Goal: Task Accomplishment & Management: Use online tool/utility

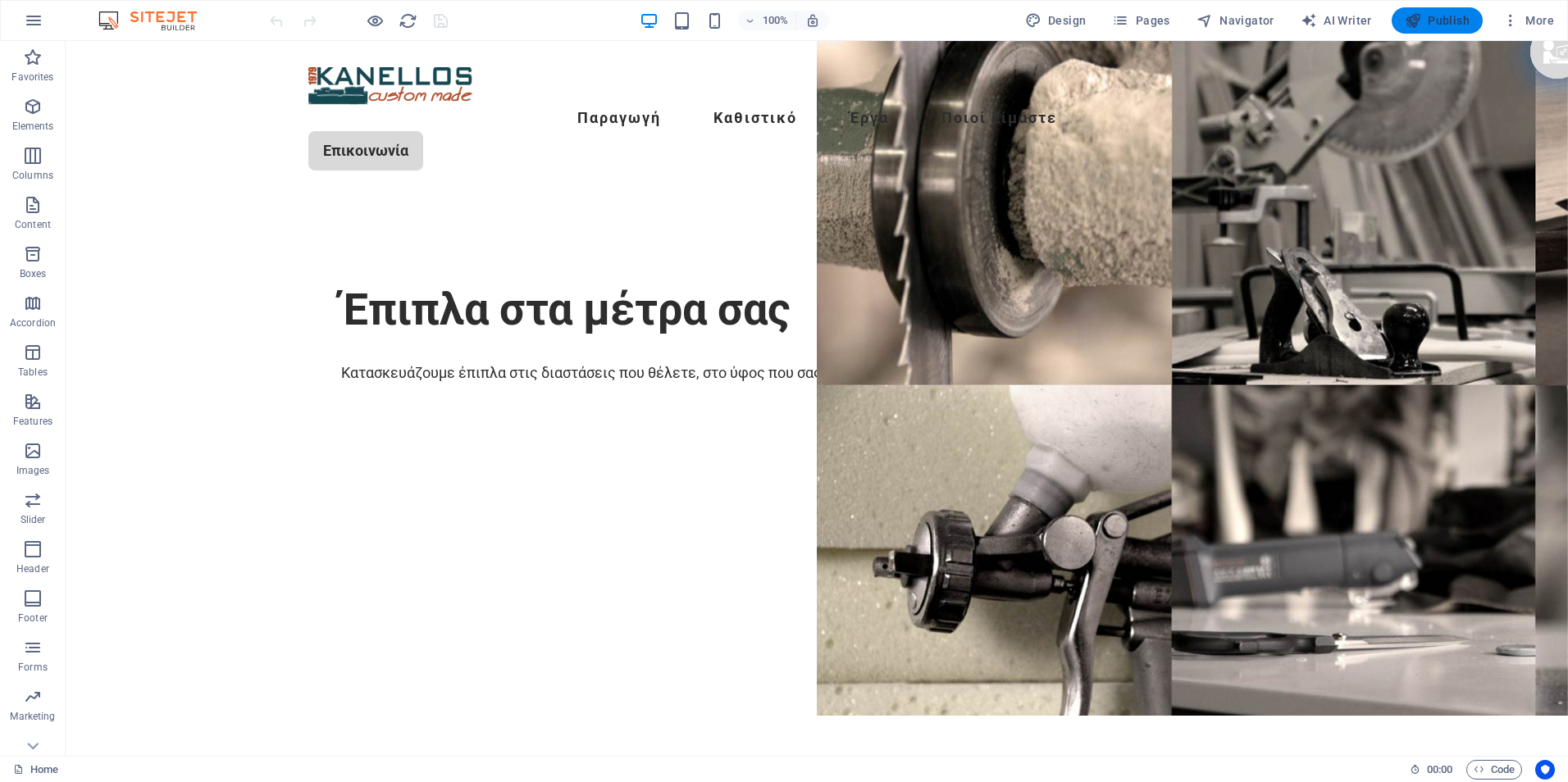
click at [1447, 17] on span "Publish" at bounding box center [1437, 20] width 65 height 17
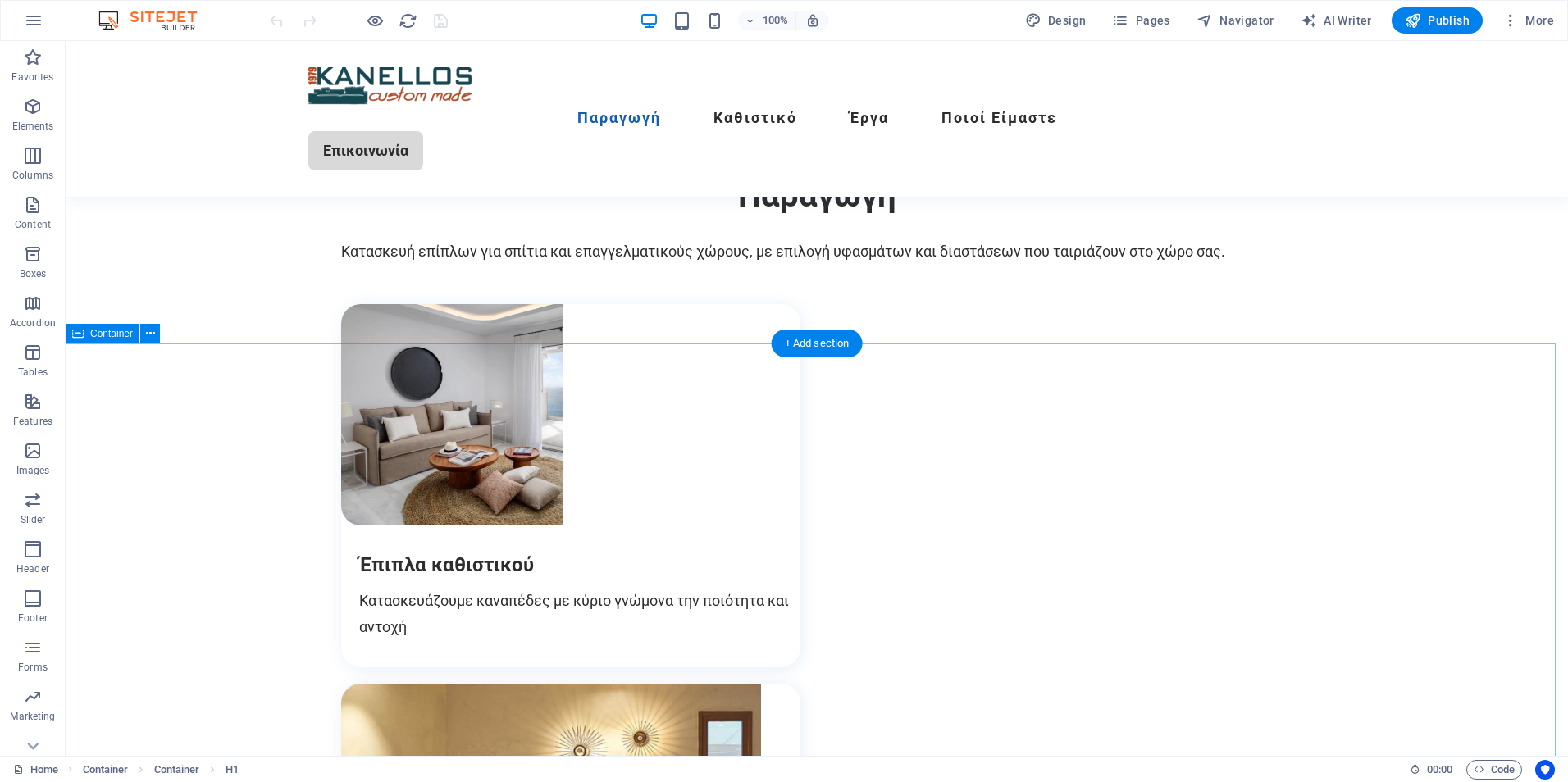
scroll to position [738, 0]
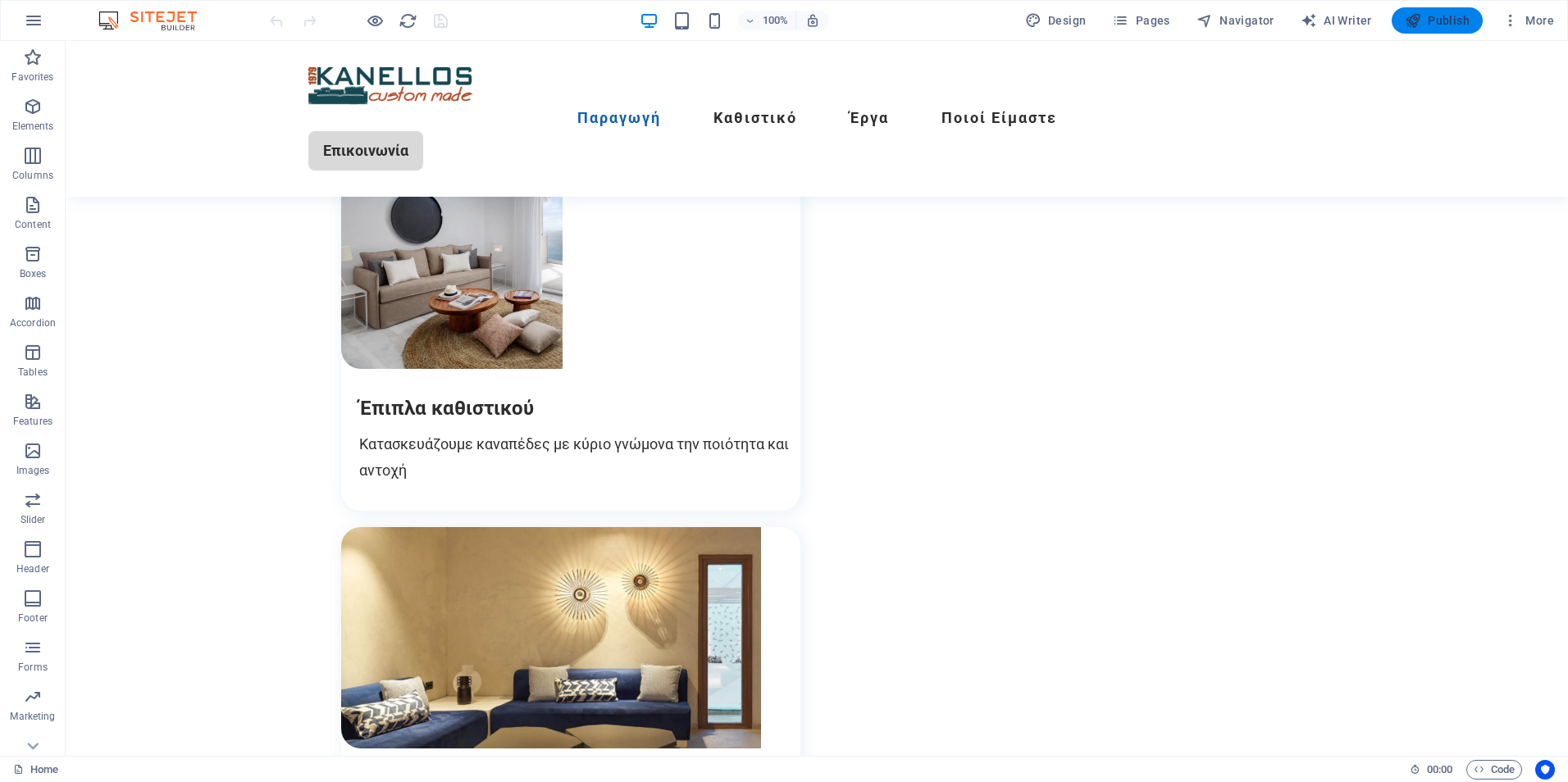
click at [1439, 16] on span "Publish" at bounding box center [1437, 20] width 65 height 17
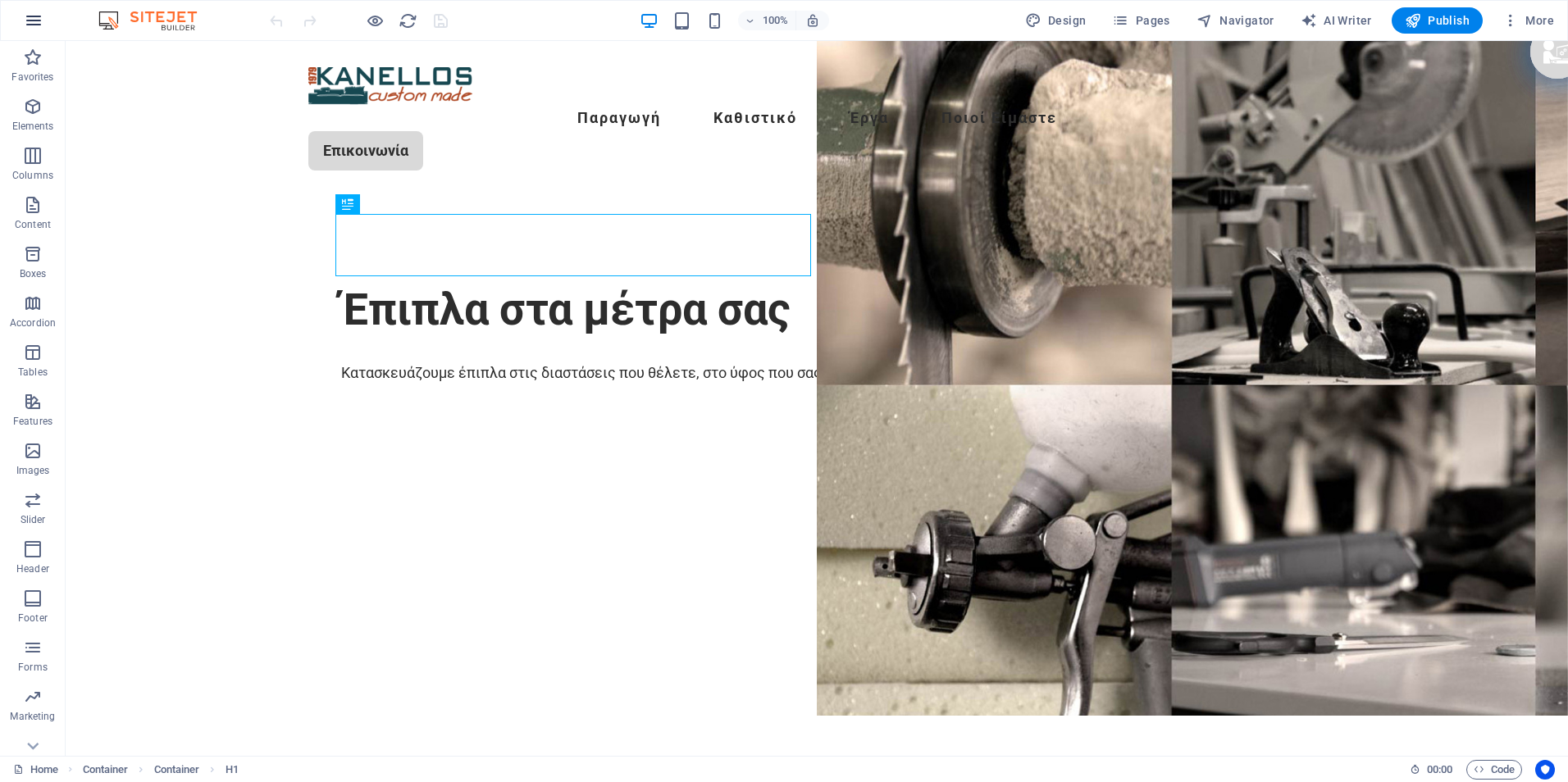
click at [38, 23] on icon "button" at bounding box center [33, 20] width 19 height 19
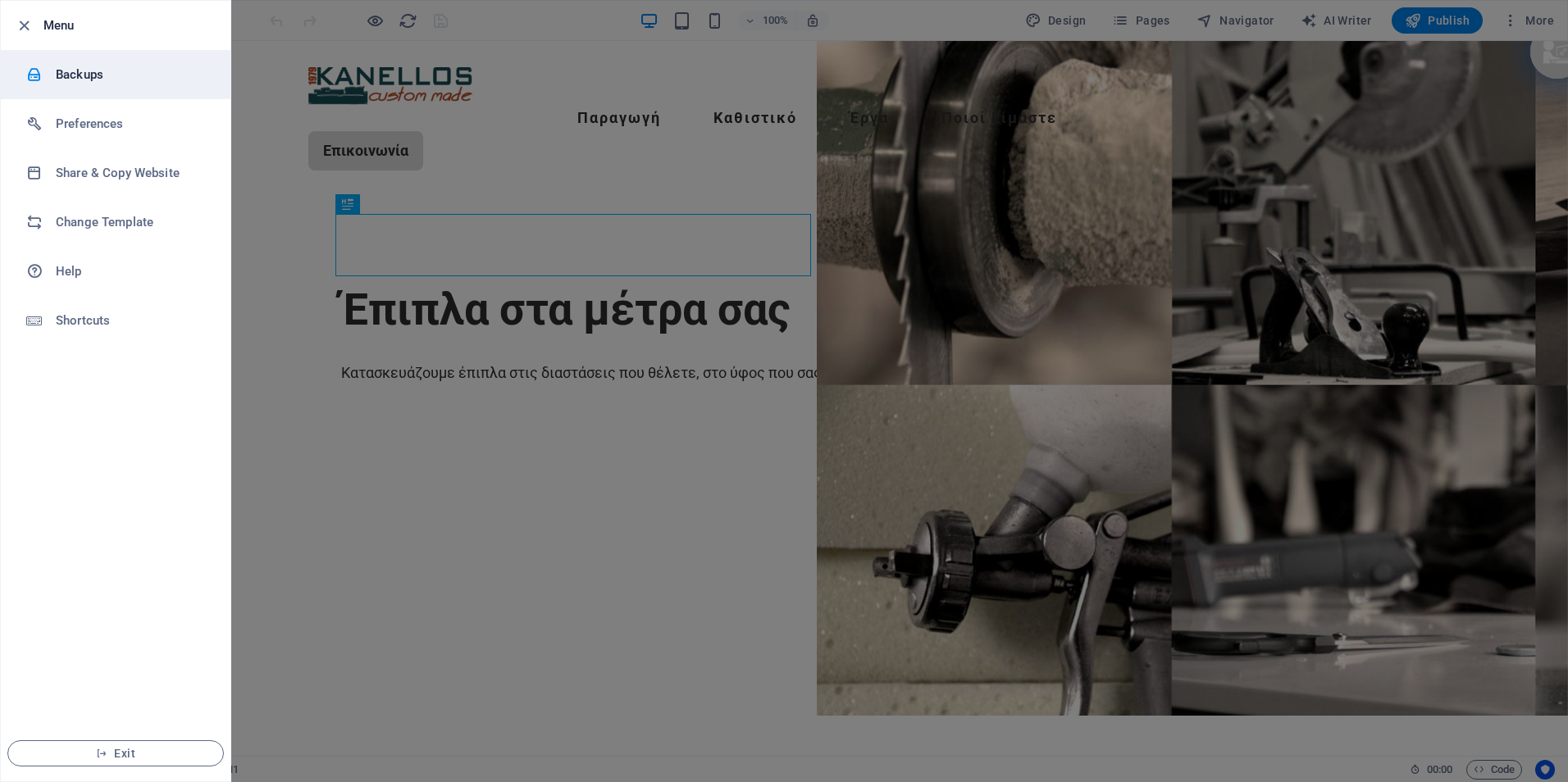
click at [82, 72] on h6 "Backups" at bounding box center [132, 74] width 152 height 19
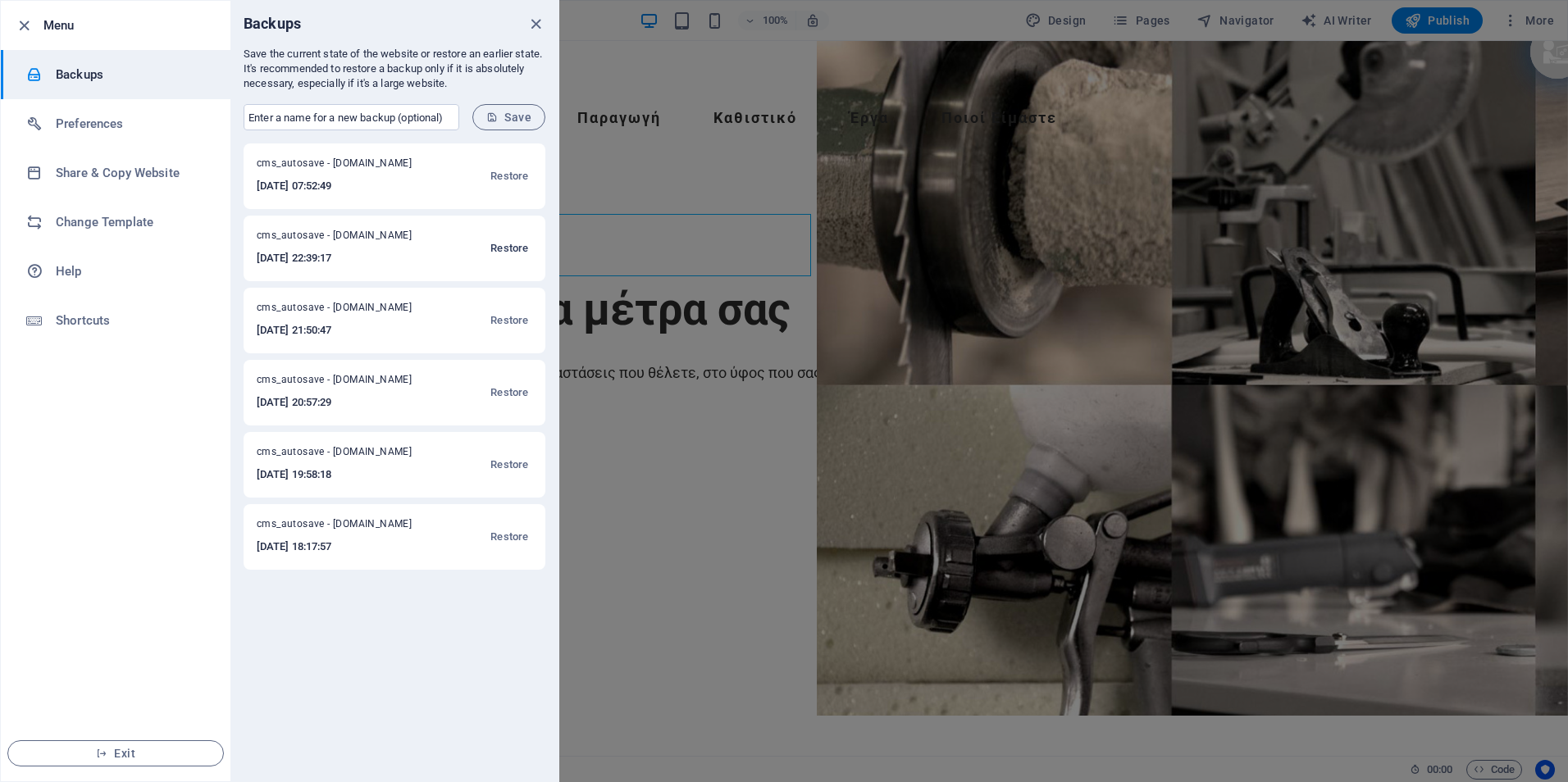
click at [506, 244] on span "Restore" at bounding box center [509, 248] width 38 height 19
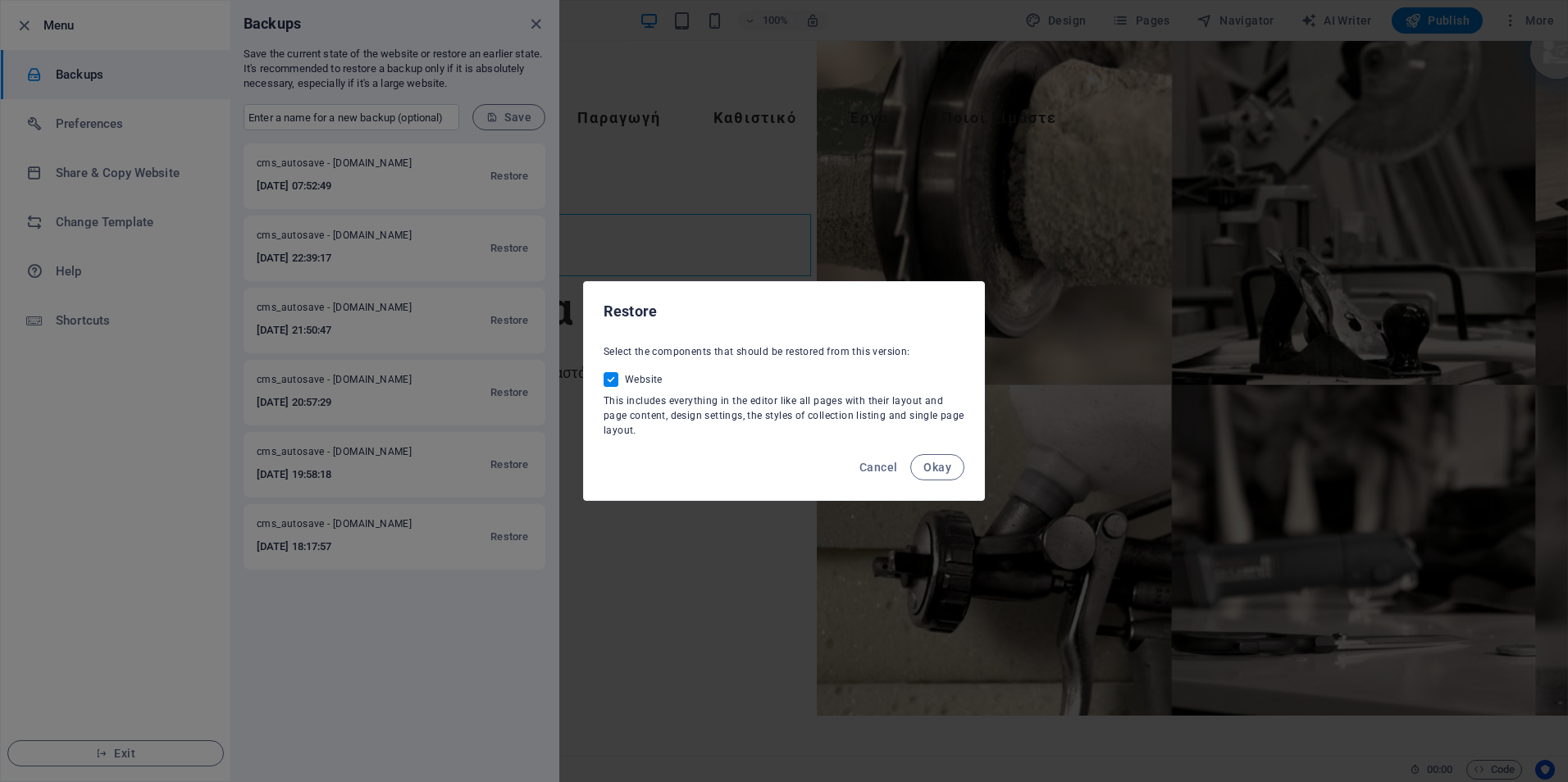
click at [536, 25] on div "Restore Select the components that should be restored from this version: Websit…" at bounding box center [784, 391] width 1568 height 782
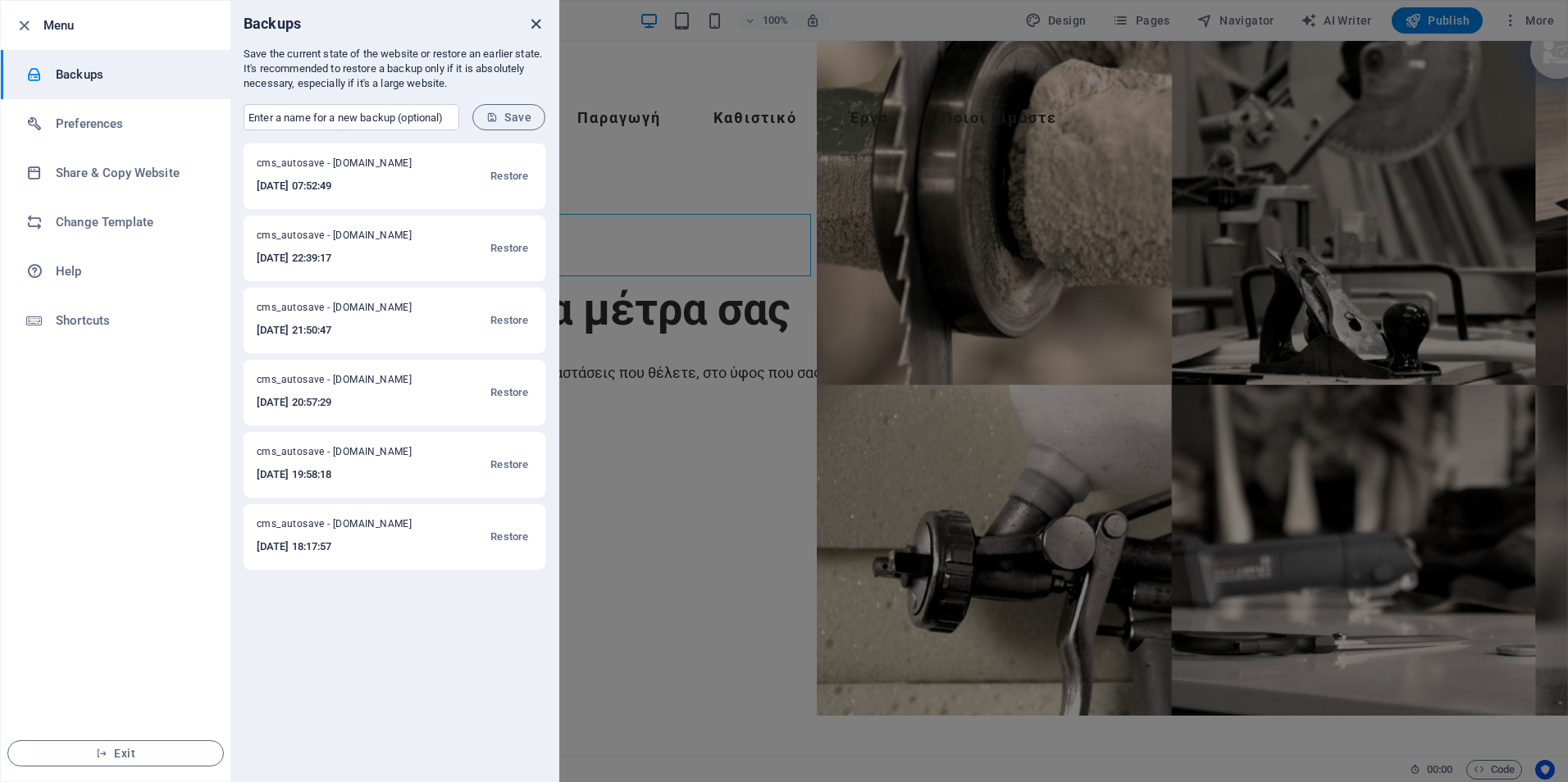
click at [532, 25] on icon "close" at bounding box center [536, 24] width 19 height 19
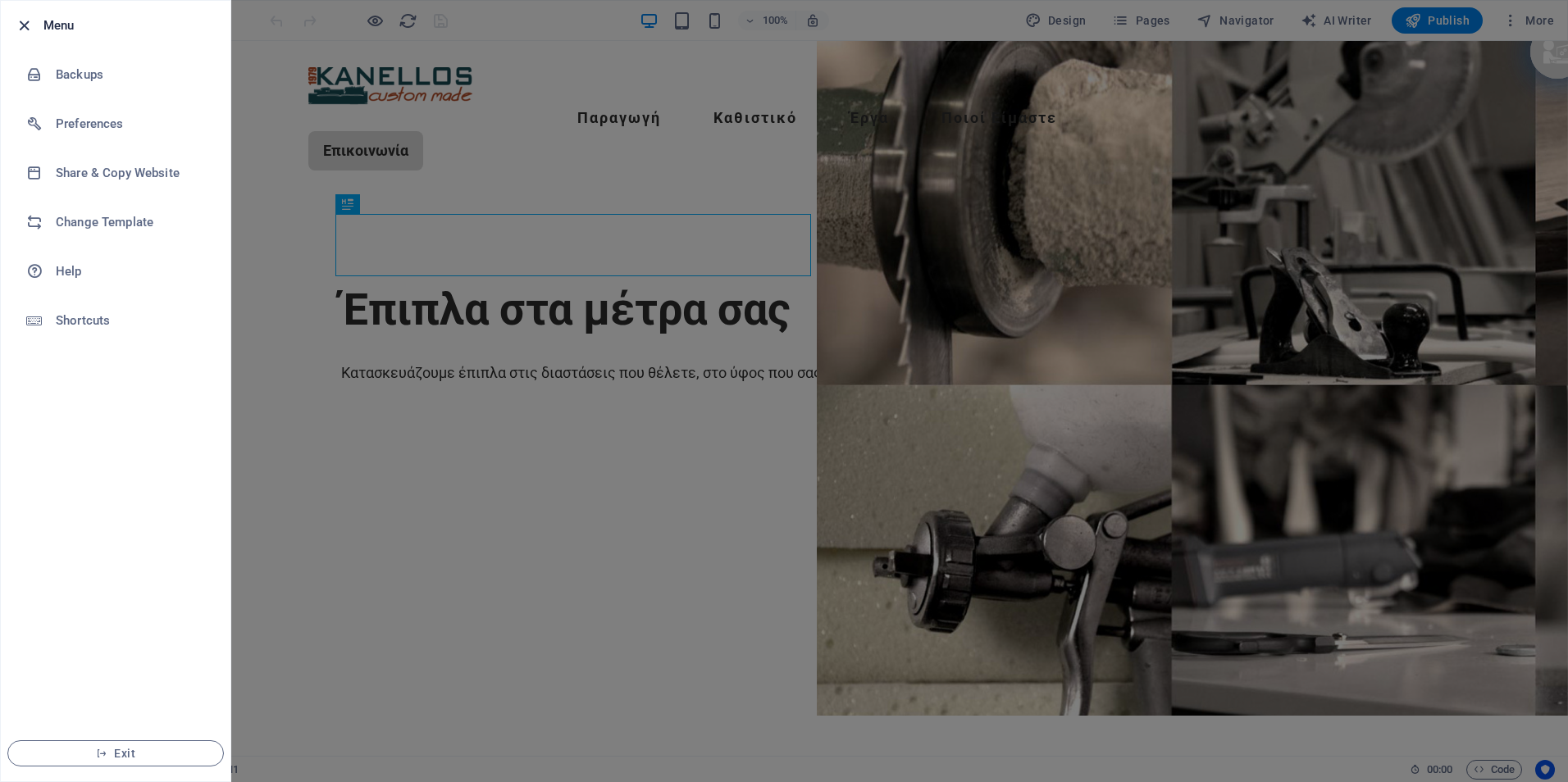
click at [30, 25] on icon "button" at bounding box center [24, 26] width 19 height 19
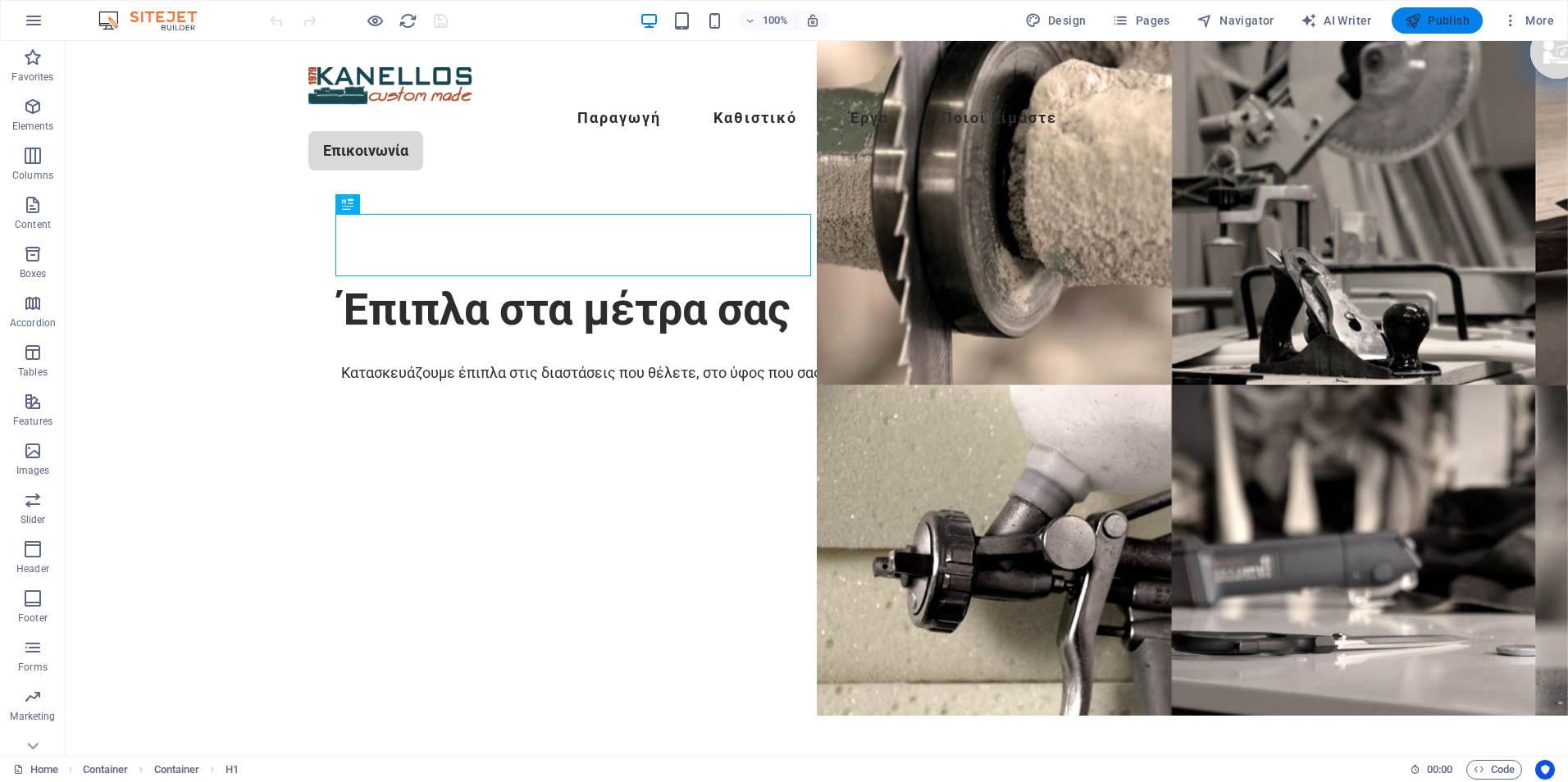
click at [1446, 18] on span "Publish" at bounding box center [1437, 20] width 65 height 17
click at [1432, 21] on span "Publish" at bounding box center [1437, 20] width 65 height 17
click at [1431, 21] on span "Publish" at bounding box center [1437, 20] width 65 height 17
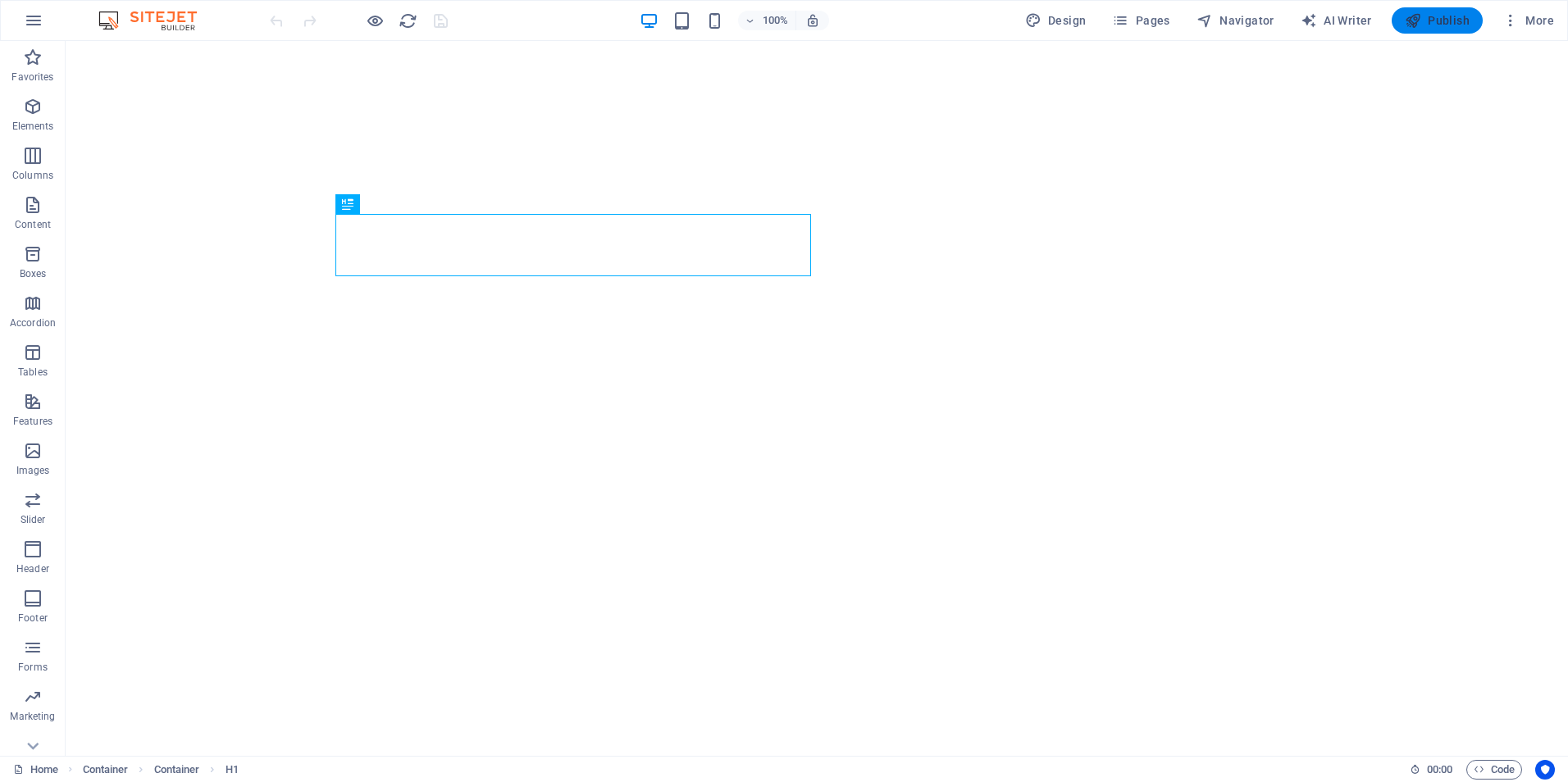
click at [1439, 19] on span "Publish" at bounding box center [1437, 20] width 65 height 17
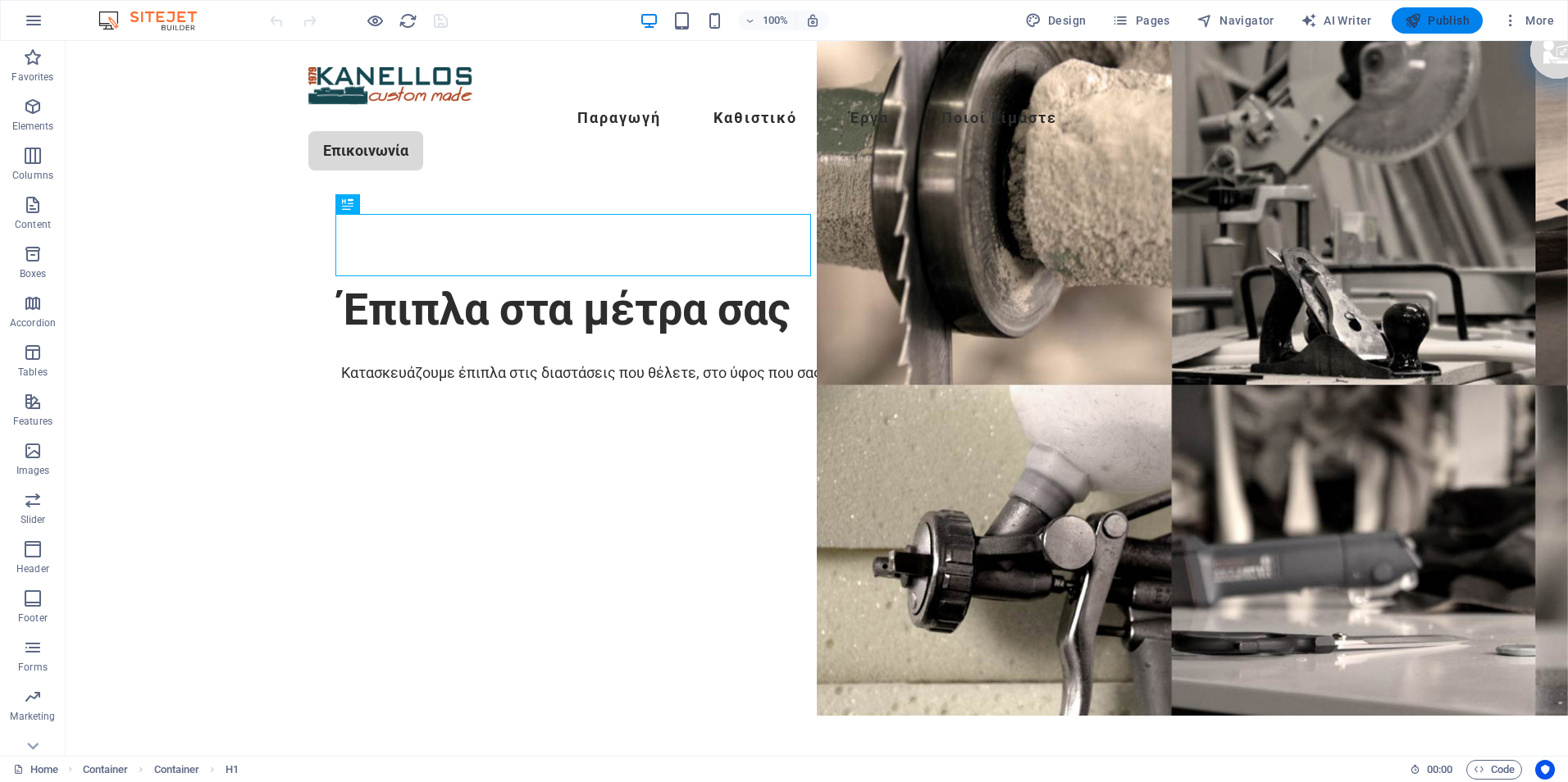
click at [1441, 20] on span "Publish" at bounding box center [1437, 20] width 65 height 17
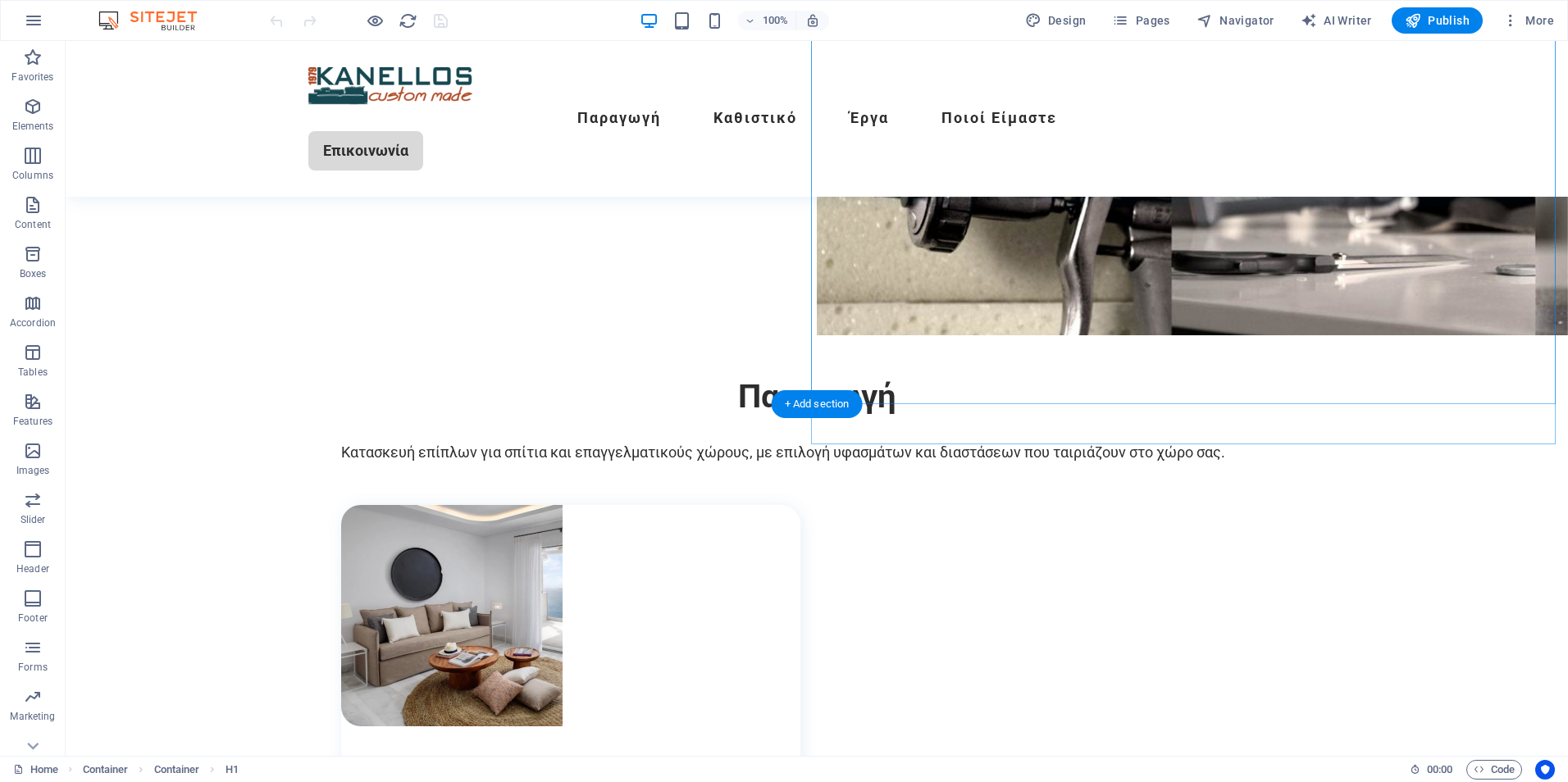
scroll to position [410, 0]
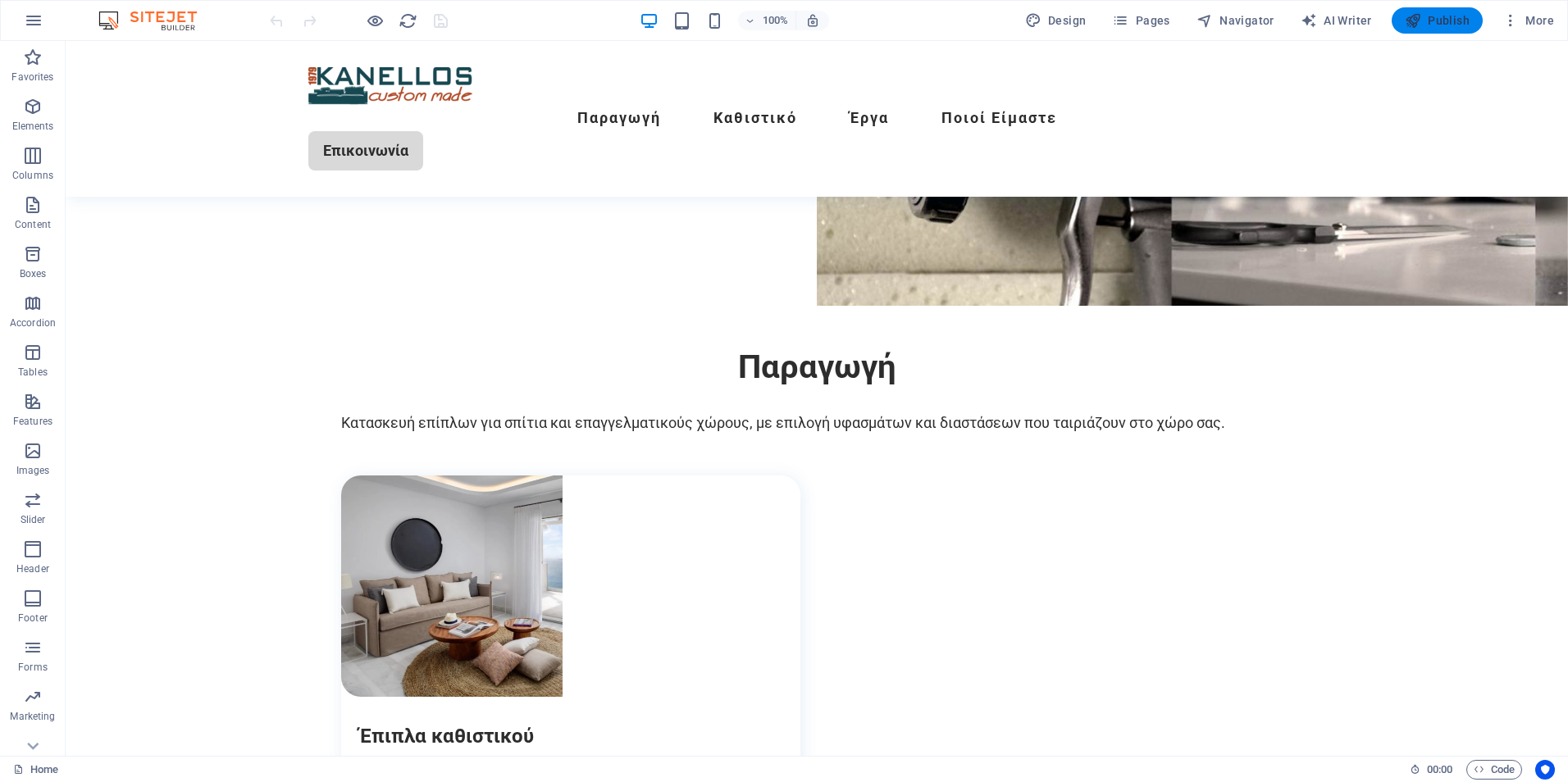
click at [1446, 17] on span "Publish" at bounding box center [1437, 20] width 65 height 17
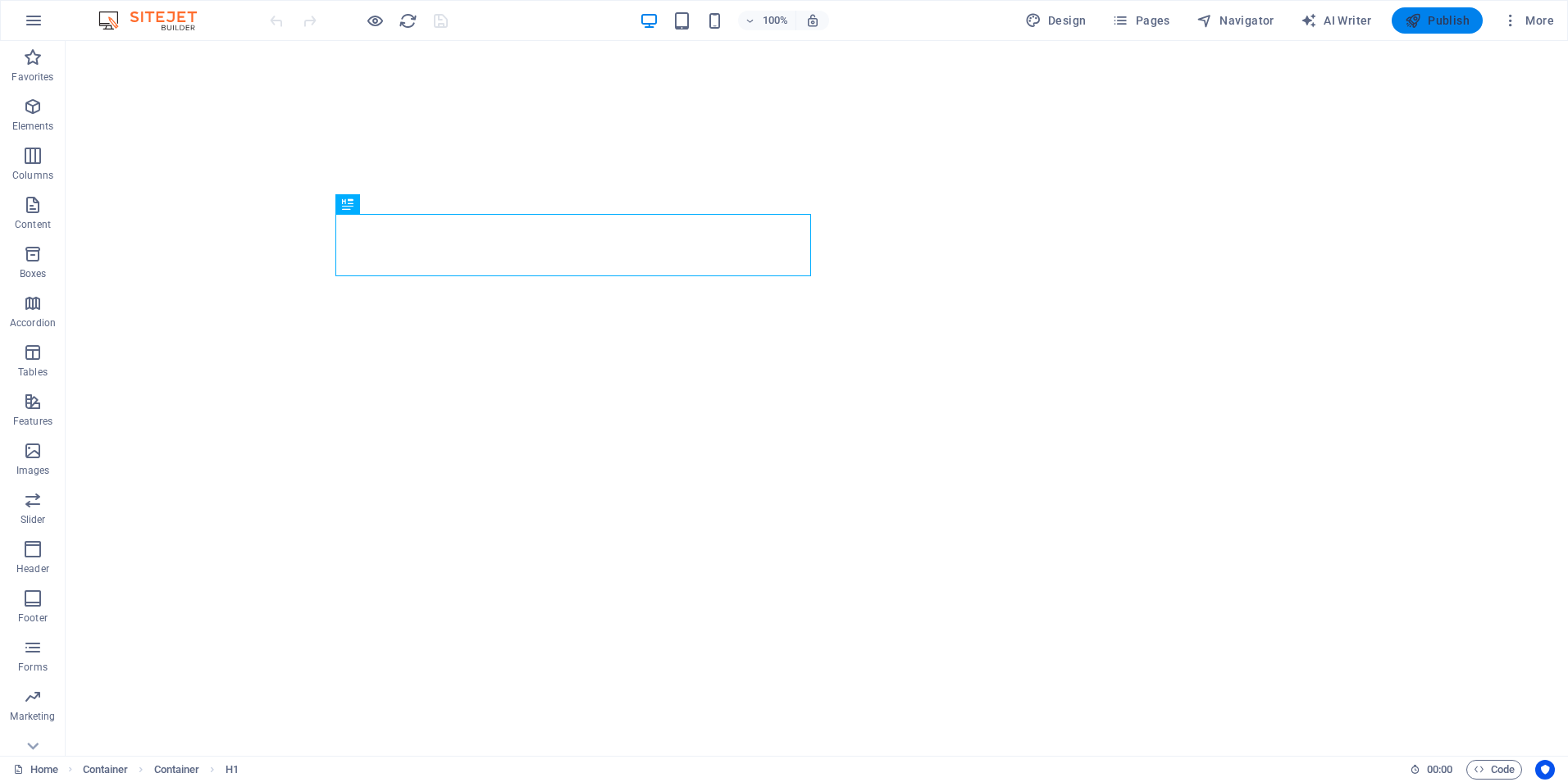
click at [1452, 18] on span "Publish" at bounding box center [1437, 20] width 65 height 17
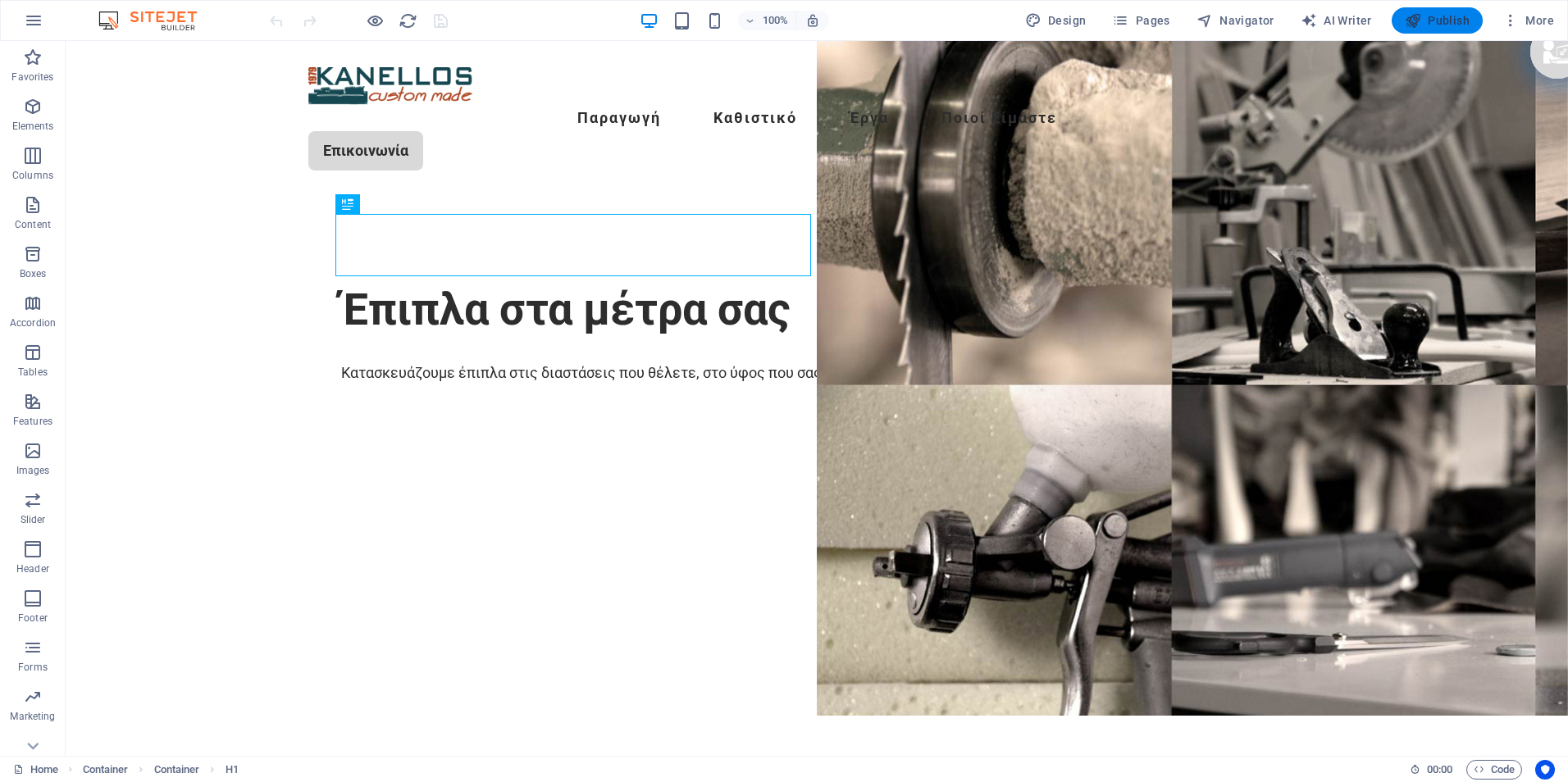
click at [1435, 23] on span "Publish" at bounding box center [1437, 20] width 65 height 17
click at [1435, 26] on span "Publish" at bounding box center [1437, 20] width 65 height 17
click at [1462, 24] on span "Publish" at bounding box center [1437, 20] width 65 height 17
